Goal: Task Accomplishment & Management: Manage account settings

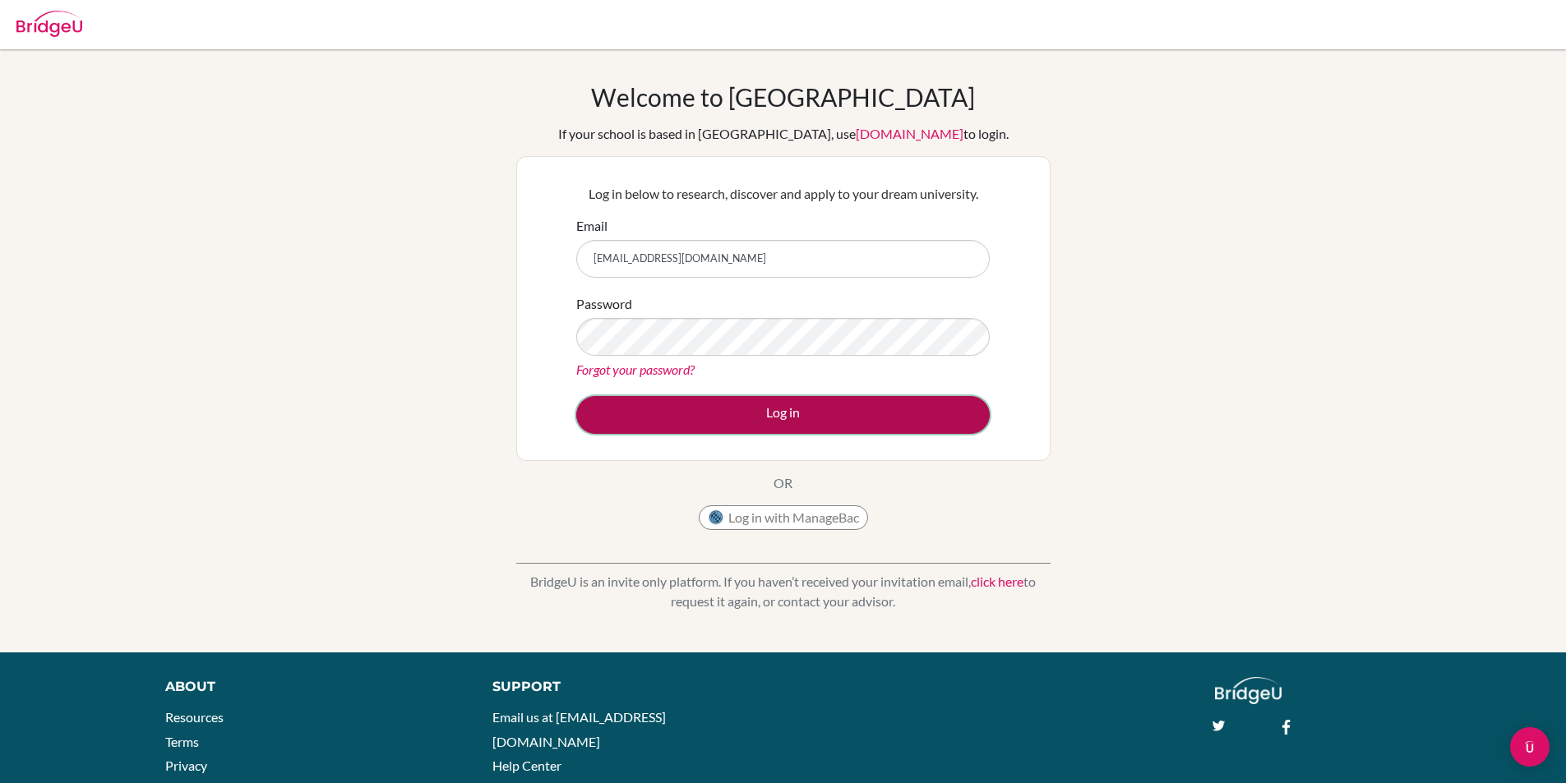
click at [672, 422] on button "Log in" at bounding box center [782, 415] width 413 height 38
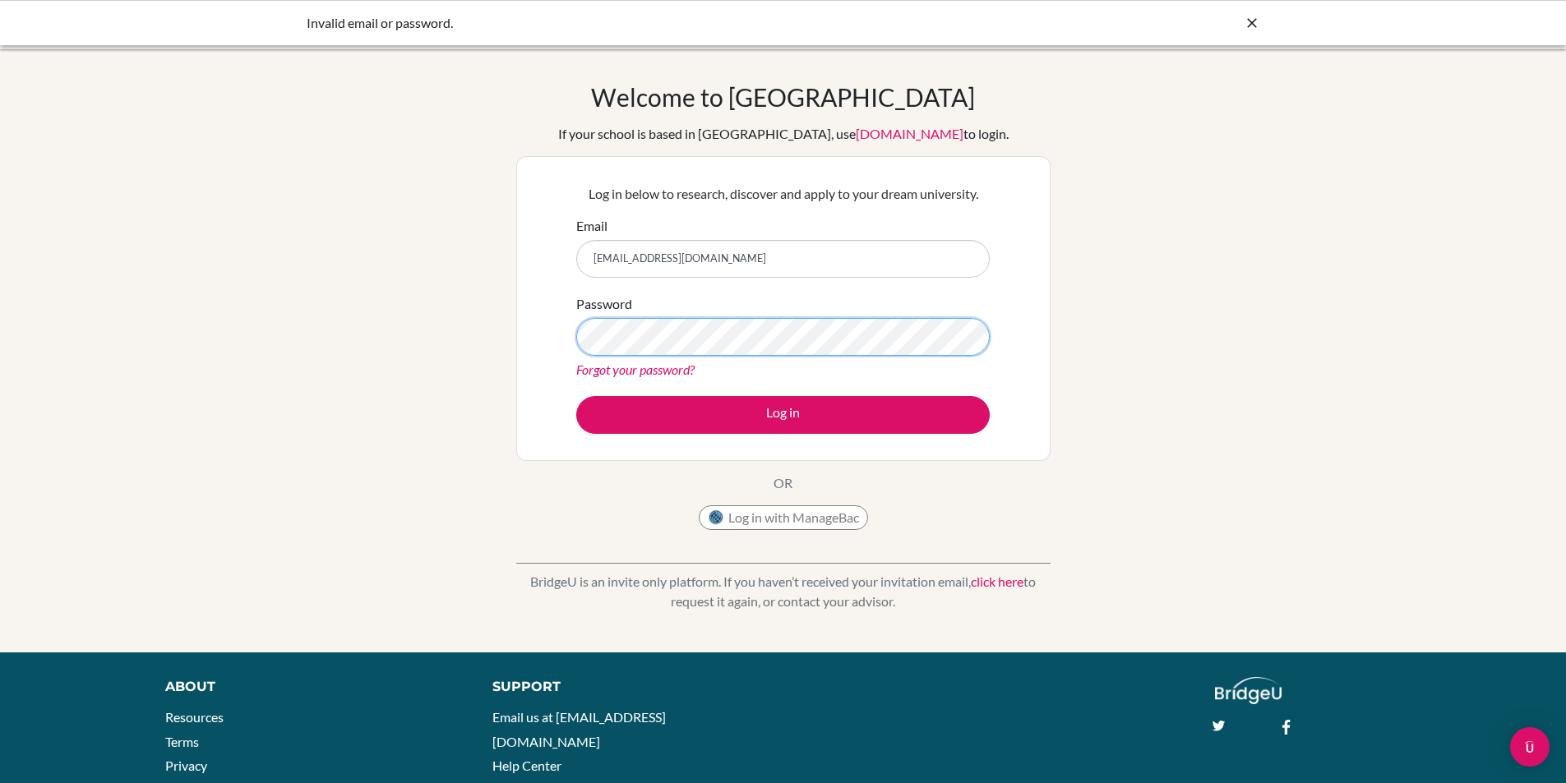
click at [293, 328] on div "Welcome to BridgeU If your school is based in China, use app.bridge-u.com.cn to…" at bounding box center [783, 351] width 1566 height 538
click at [576, 396] on button "Log in" at bounding box center [782, 415] width 413 height 38
click at [376, 303] on div "Welcome to [GEOGRAPHIC_DATA] If your school is based in [GEOGRAPHIC_DATA], use …" at bounding box center [783, 351] width 1566 height 538
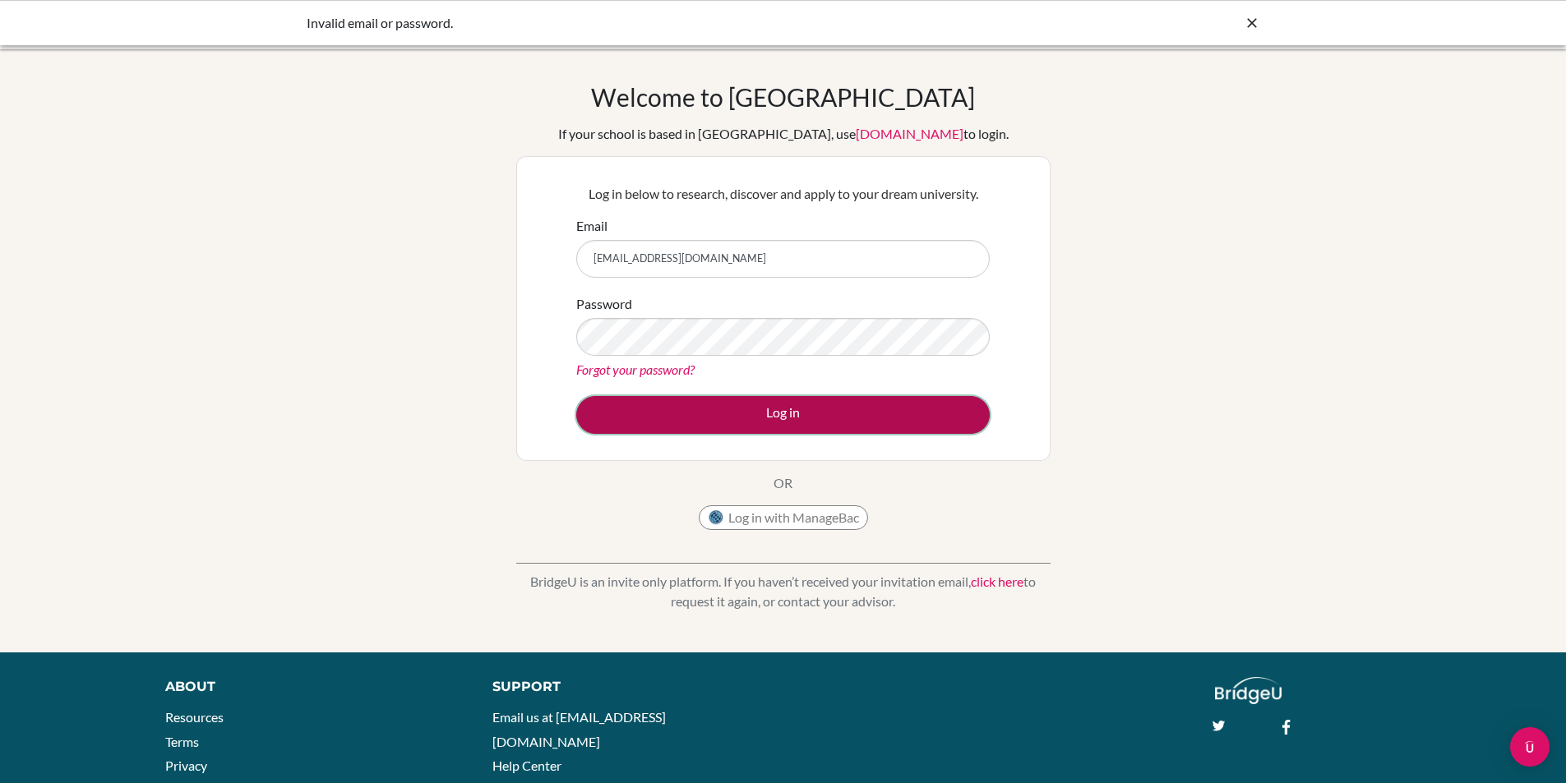
click at [593, 409] on button "Log in" at bounding box center [782, 415] width 413 height 38
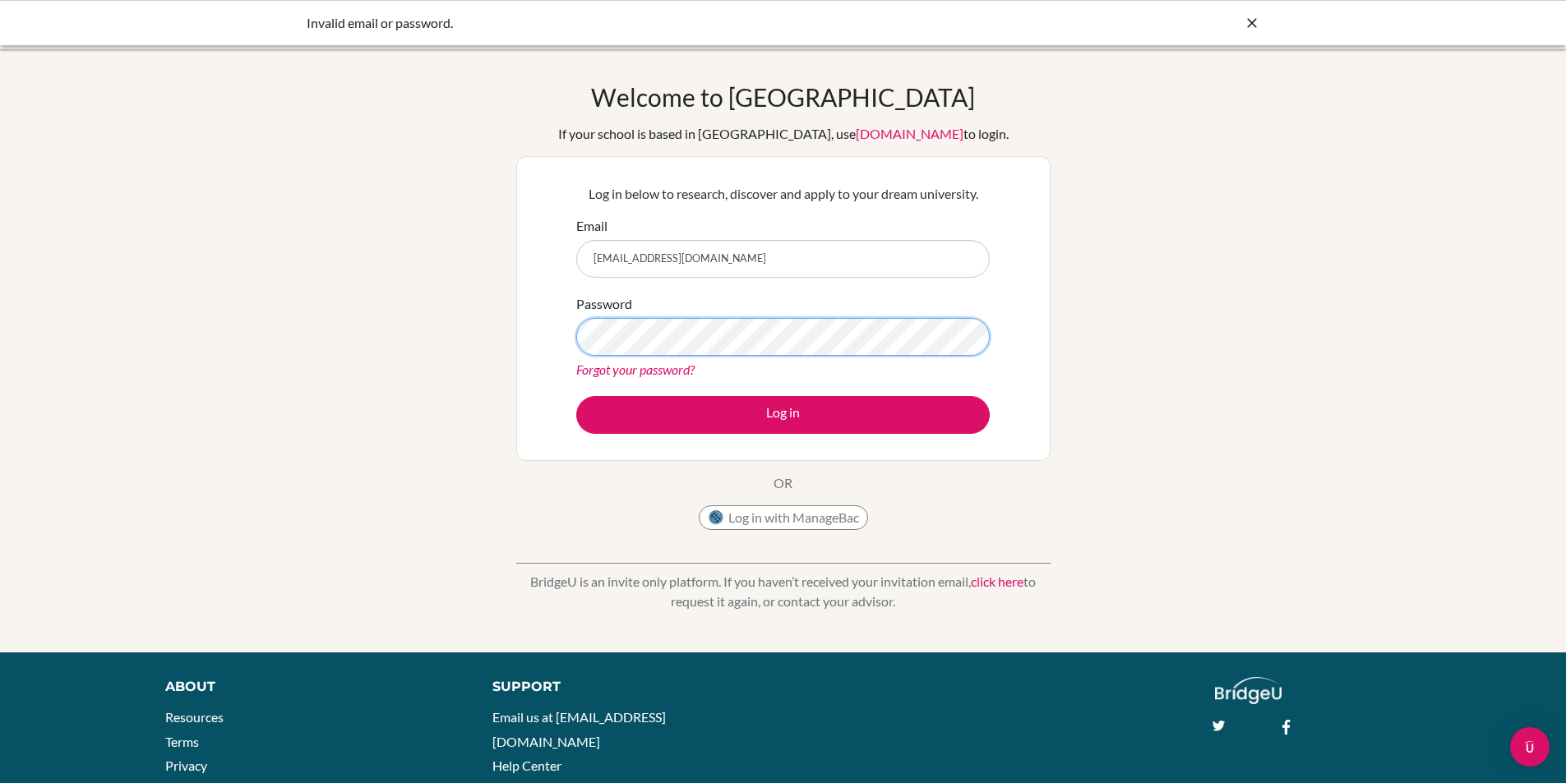
click at [125, 330] on div "Welcome to [GEOGRAPHIC_DATA] If your school is based in [GEOGRAPHIC_DATA], use …" at bounding box center [783, 351] width 1566 height 538
click at [560, 459] on div "Log in below to research, discover and apply to your dream university. Email se…" at bounding box center [783, 308] width 534 height 305
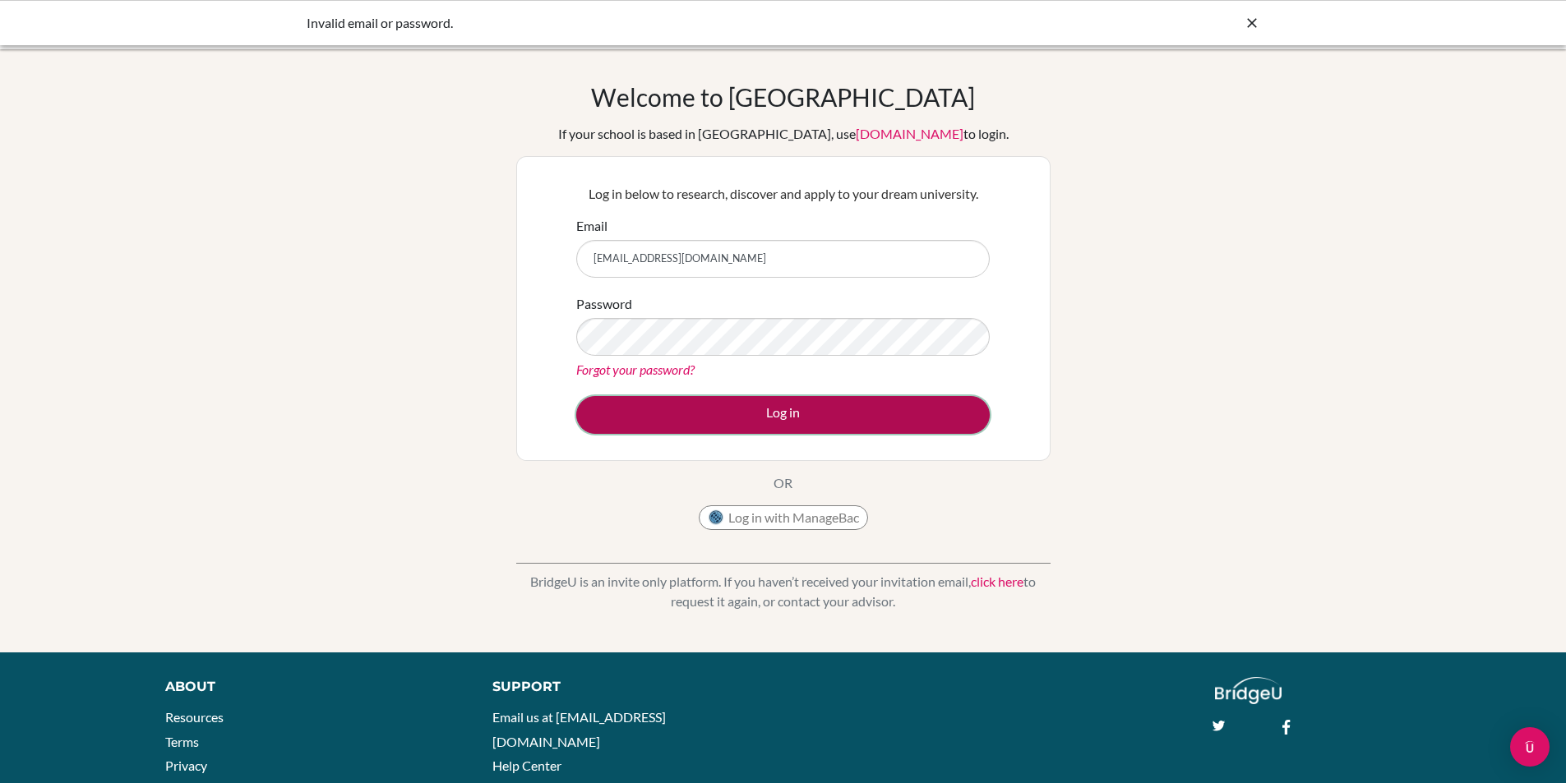
click at [816, 420] on button "Log in" at bounding box center [782, 415] width 413 height 38
